Goal: Book appointment/travel/reservation

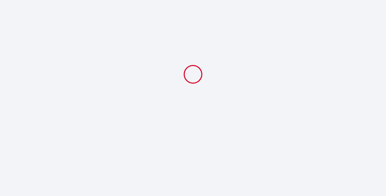
select select
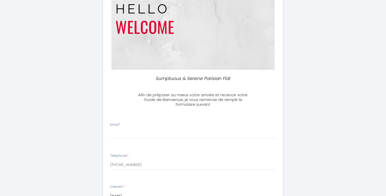
scroll to position [58, 0]
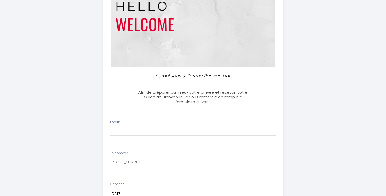
click at [130, 126] on div "Email *" at bounding box center [193, 128] width 173 height 16
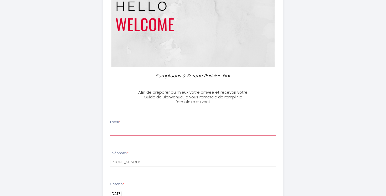
click at [128, 132] on input "Email *" at bounding box center [193, 130] width 166 height 9
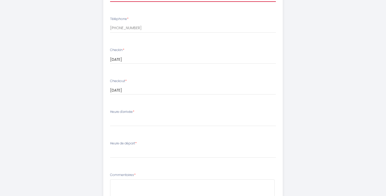
scroll to position [192, 0]
type input "[EMAIL_ADDRESS][DOMAIN_NAME]"
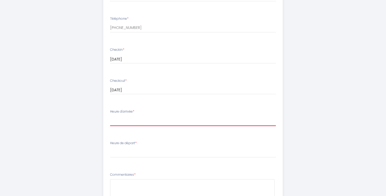
click at [130, 122] on select "15:00 15:30 16:00 16:30 17:00 17:30 18:00 18:30 19:00 19:30 20:00 20:30 21:00 2…" at bounding box center [193, 121] width 166 height 10
select select "19:30"
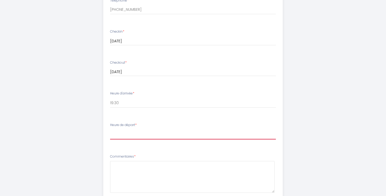
click at [139, 132] on select "00:00 00:30 01:00 01:30 02:00 02:30 03:00 03:30 04:00 04:30 05:00 05:30 06:00 0…" at bounding box center [193, 134] width 166 height 10
select select "10:00"
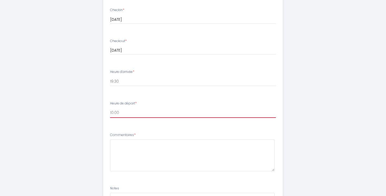
scroll to position [232, 0]
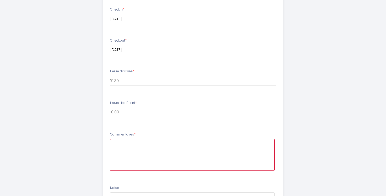
click at [138, 149] on textarea at bounding box center [192, 155] width 165 height 32
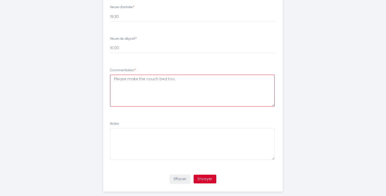
scroll to position [297, 0]
type textarea "Please make the couch bed too."
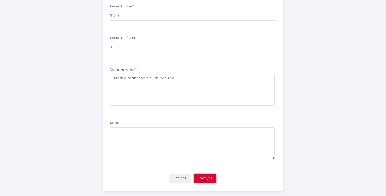
click at [210, 177] on button "Envoyer" at bounding box center [205, 178] width 23 height 9
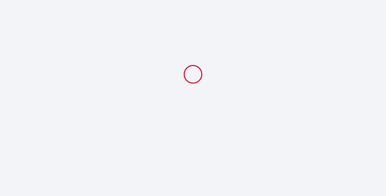
select select "19:30"
select select "10:00"
